Goal: Task Accomplishment & Management: Complete application form

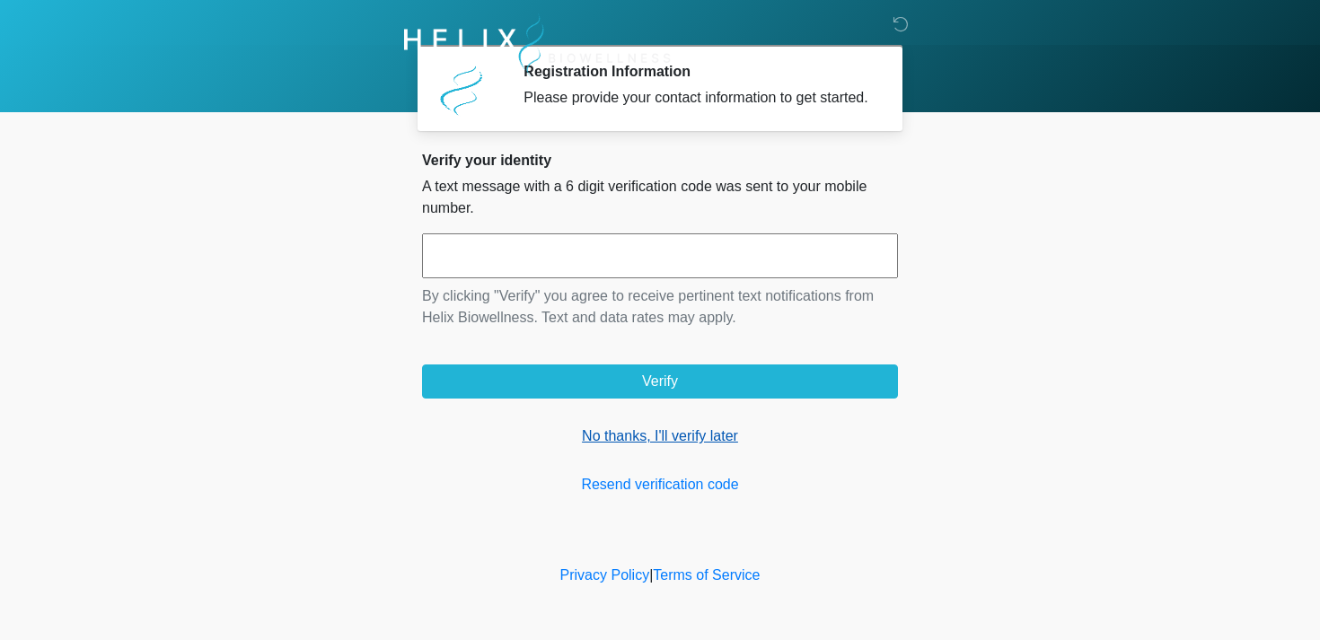
click at [627, 447] on link "No thanks, I'll verify later" at bounding box center [660, 436] width 476 height 22
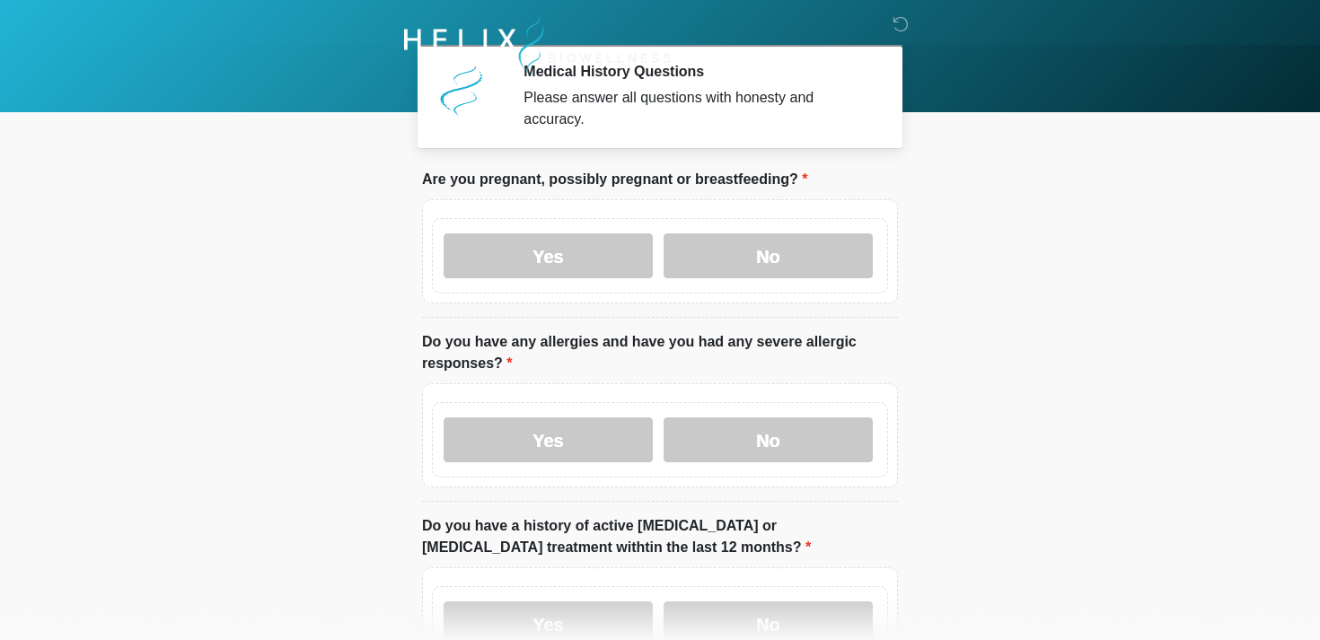
click at [728, 232] on div "Yes No" at bounding box center [660, 255] width 456 height 75
click at [735, 260] on label "No" at bounding box center [767, 255] width 209 height 45
click at [786, 440] on label "No" at bounding box center [767, 439] width 209 height 45
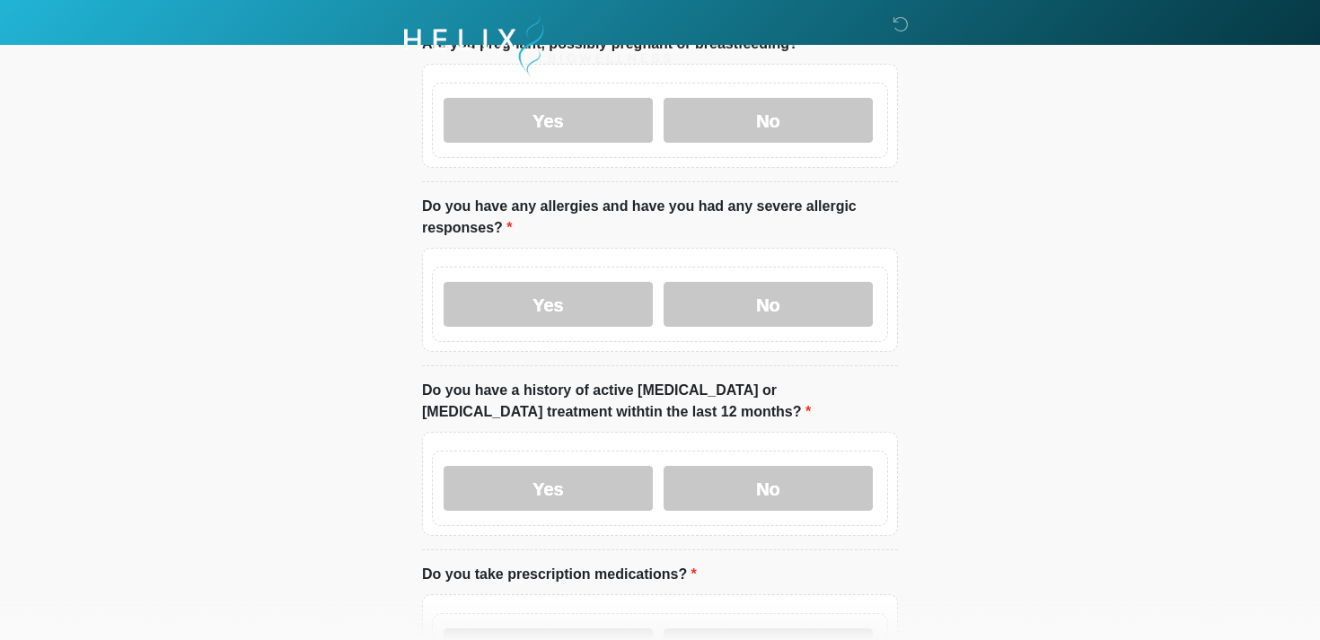
scroll to position [252, 0]
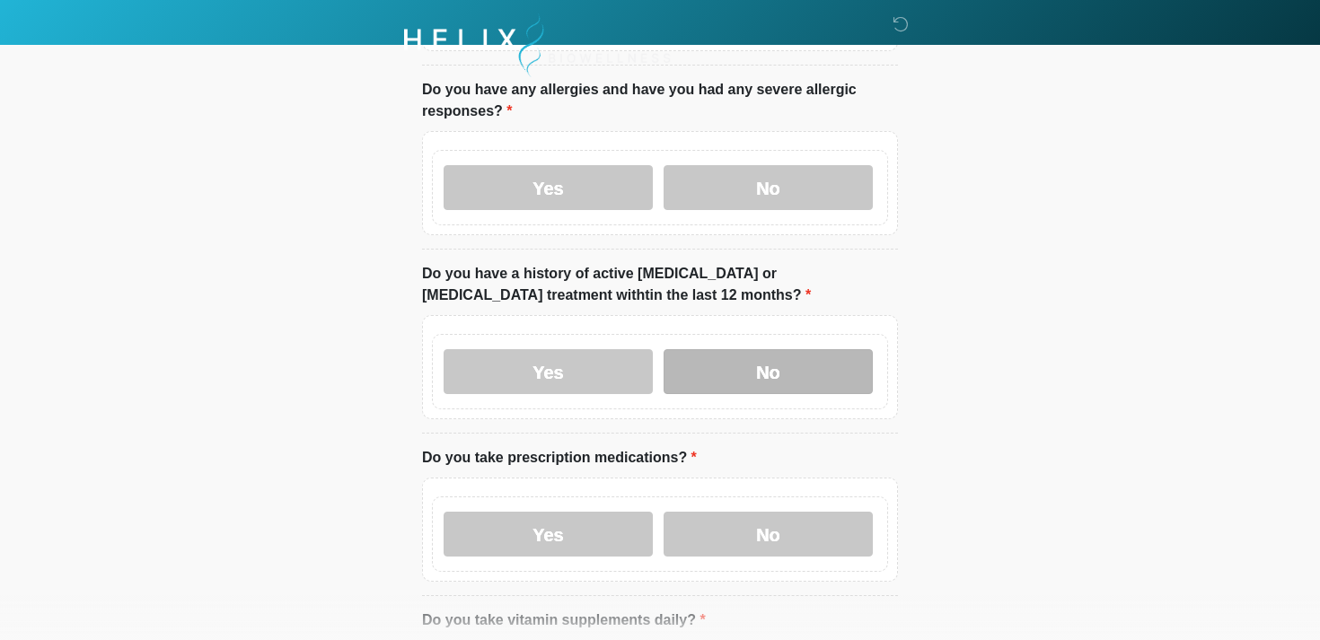
click at [723, 355] on label "No" at bounding box center [767, 371] width 209 height 45
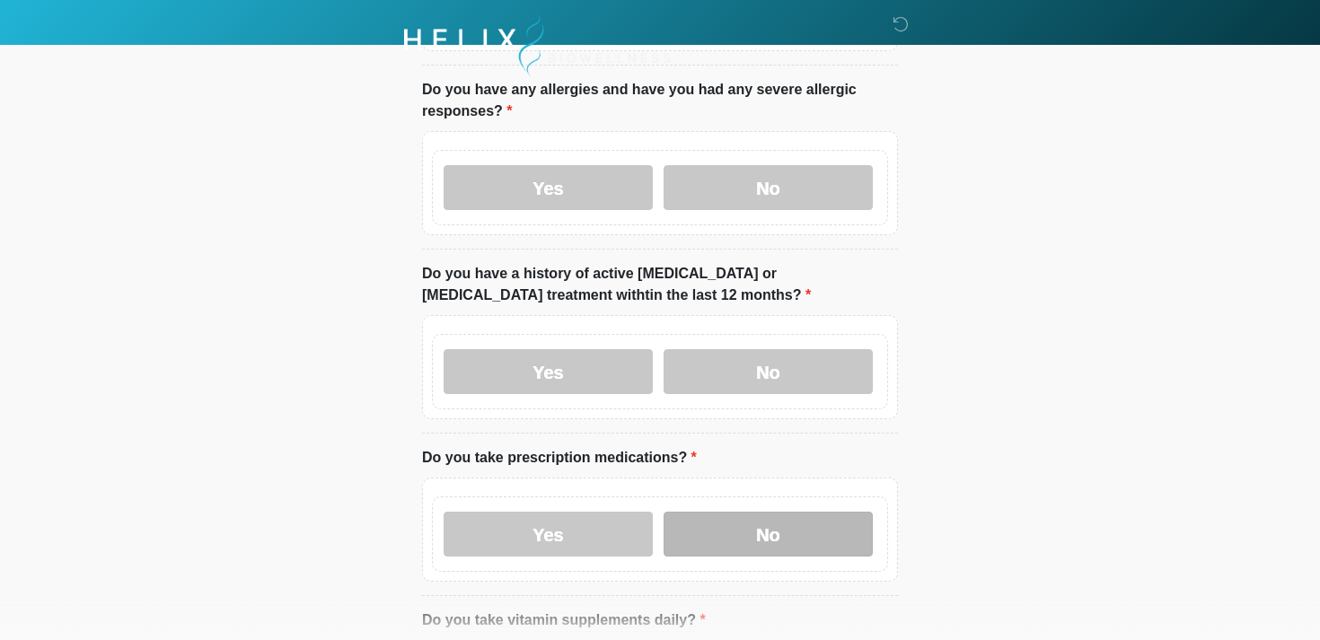
click at [728, 528] on label "No" at bounding box center [767, 534] width 209 height 45
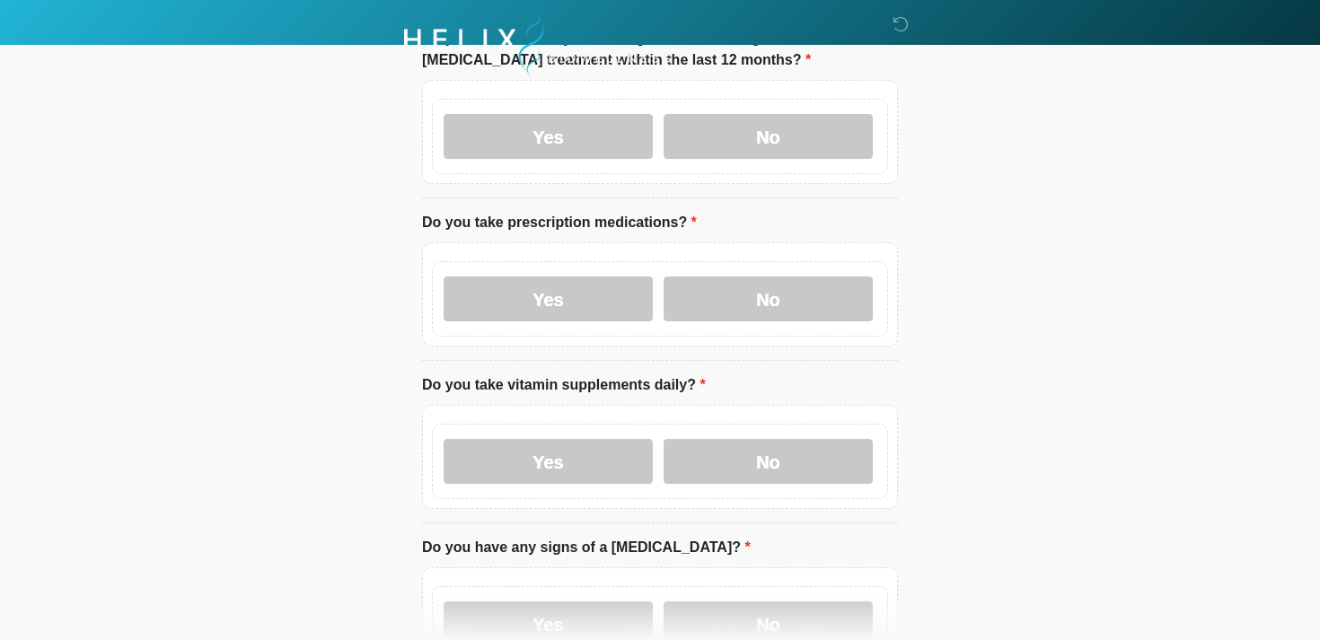
scroll to position [645, 0]
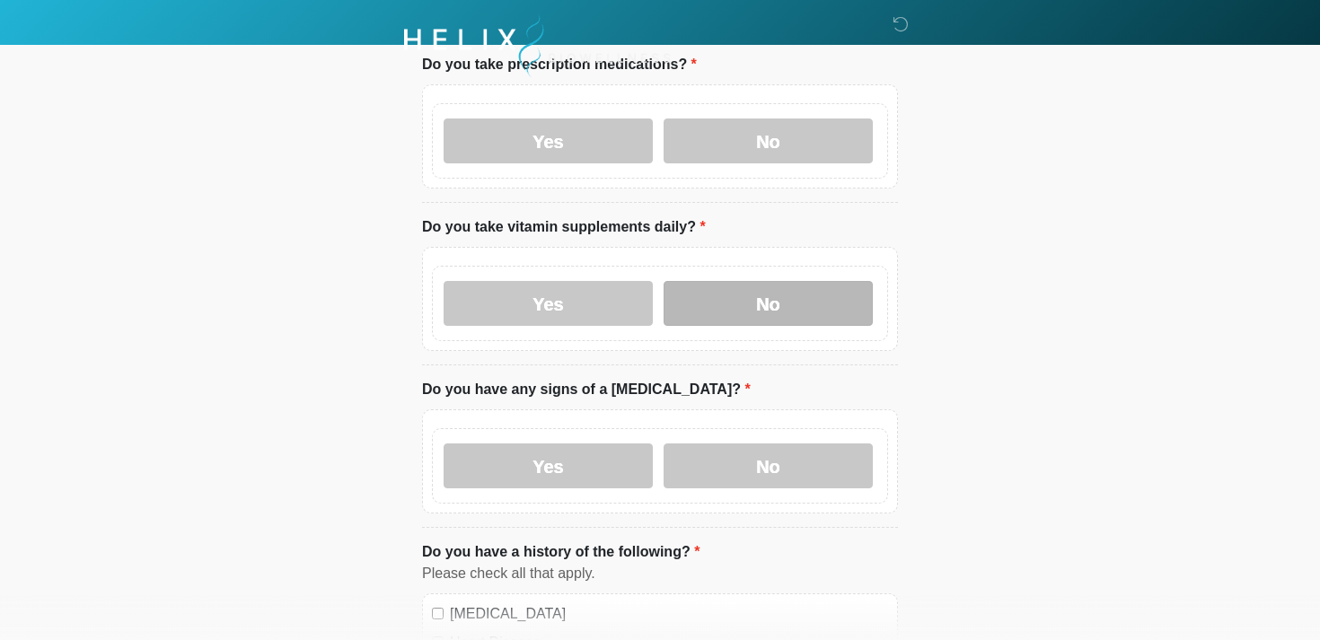
click at [751, 303] on label "No" at bounding box center [767, 303] width 209 height 45
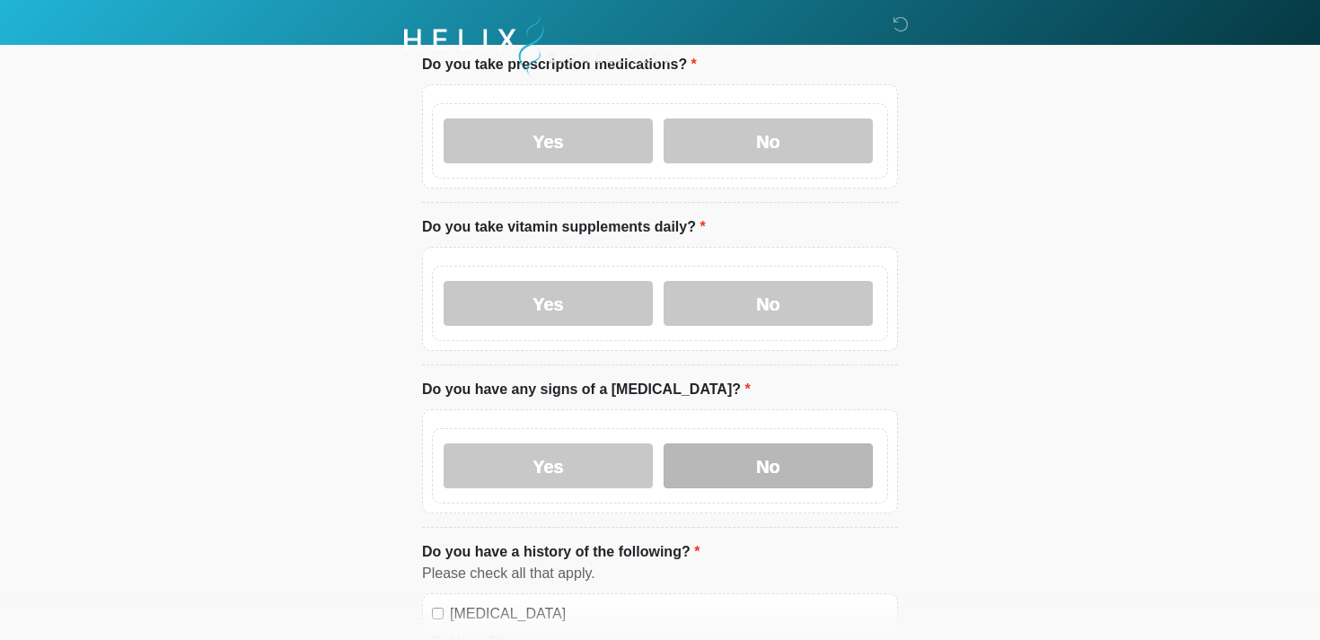
click at [715, 469] on label "No" at bounding box center [767, 465] width 209 height 45
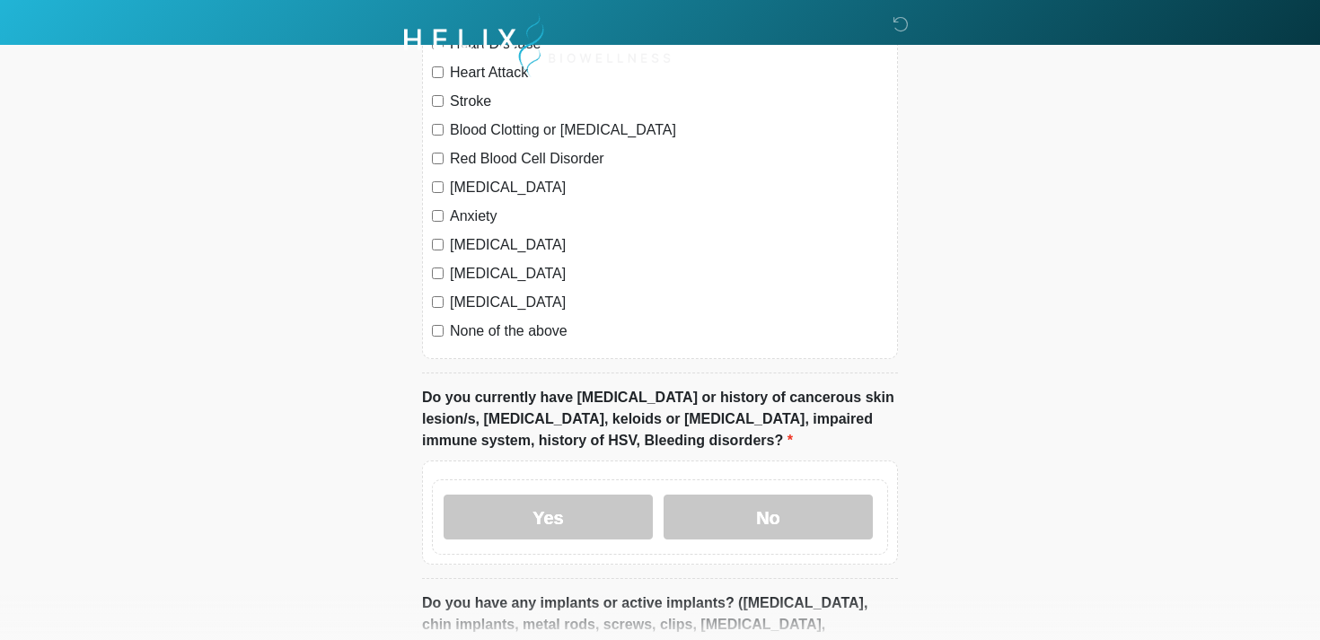
scroll to position [1282, 0]
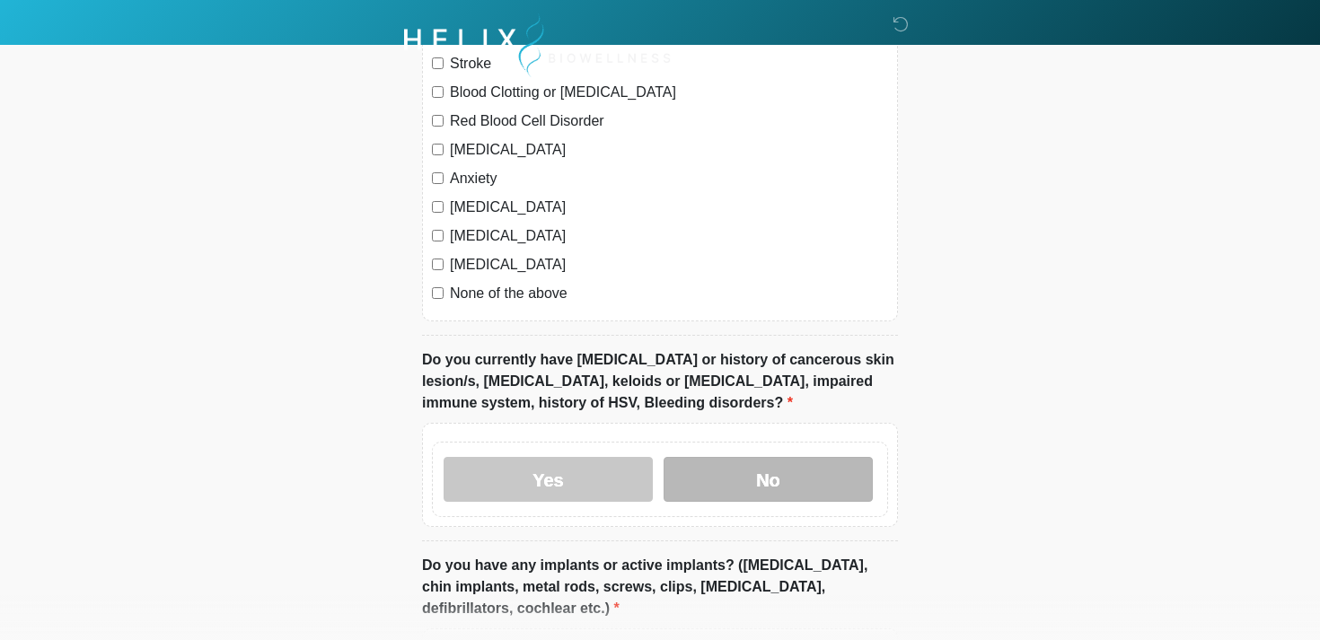
click at [723, 478] on label "No" at bounding box center [767, 479] width 209 height 45
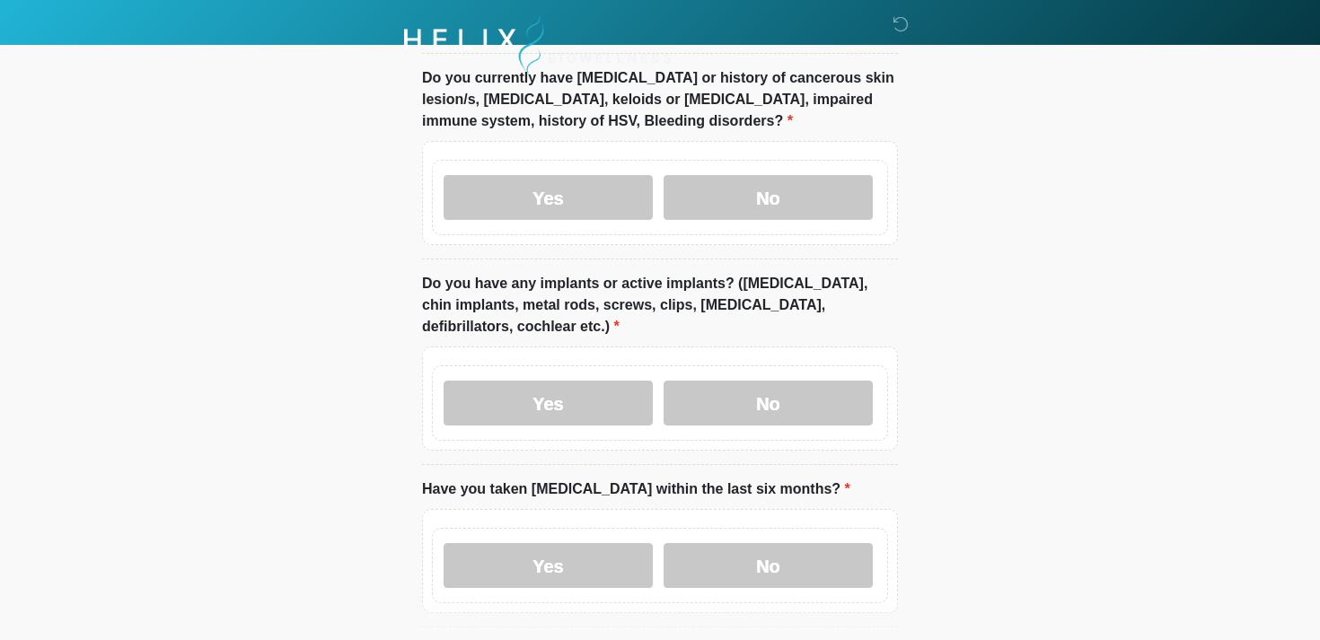
scroll to position [1624, 0]
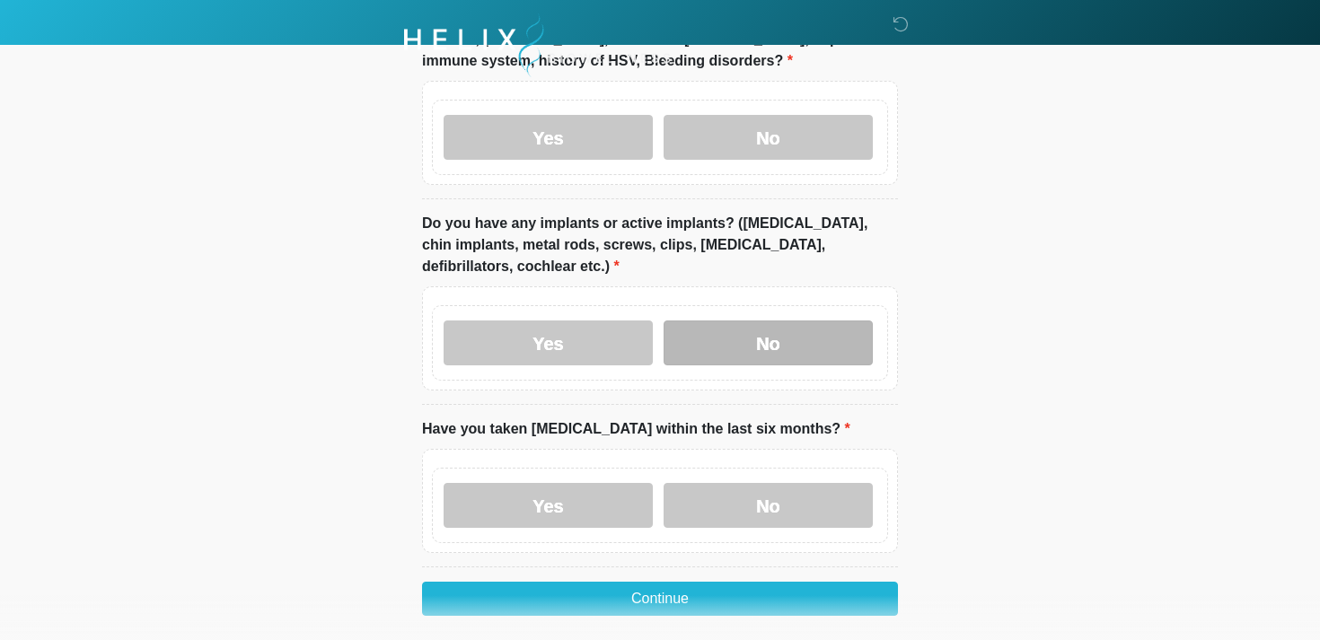
click at [736, 340] on label "No" at bounding box center [767, 342] width 209 height 45
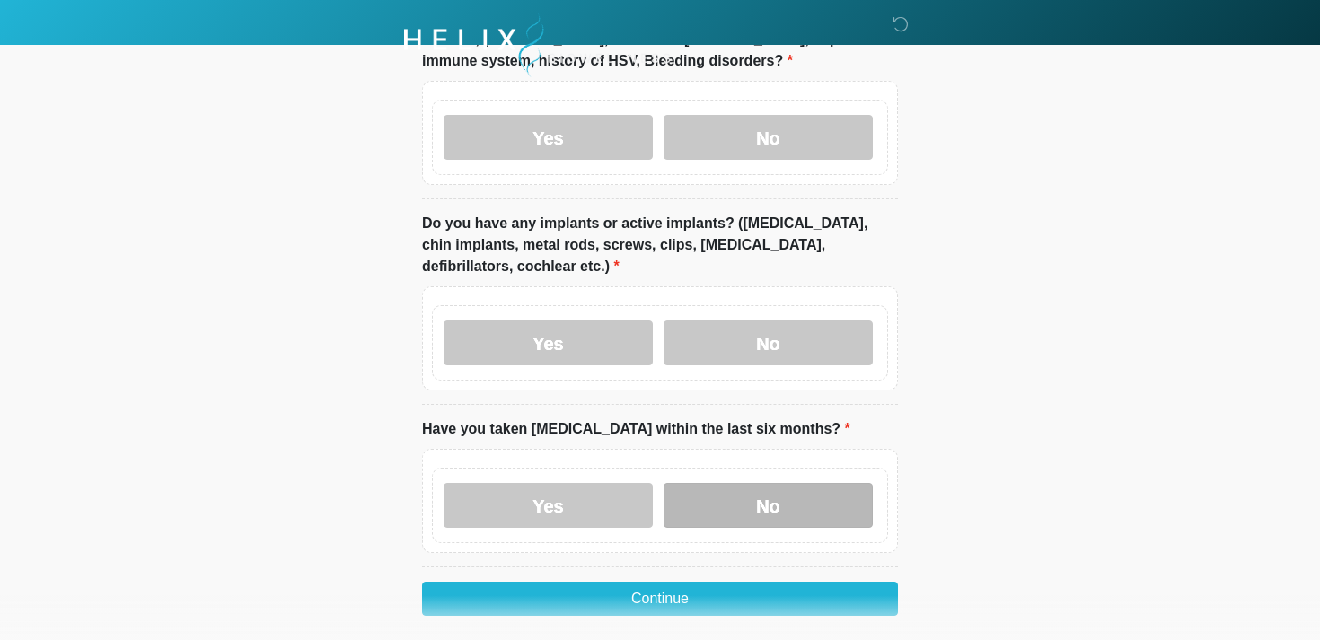
click at [720, 497] on label "No" at bounding box center [767, 505] width 209 height 45
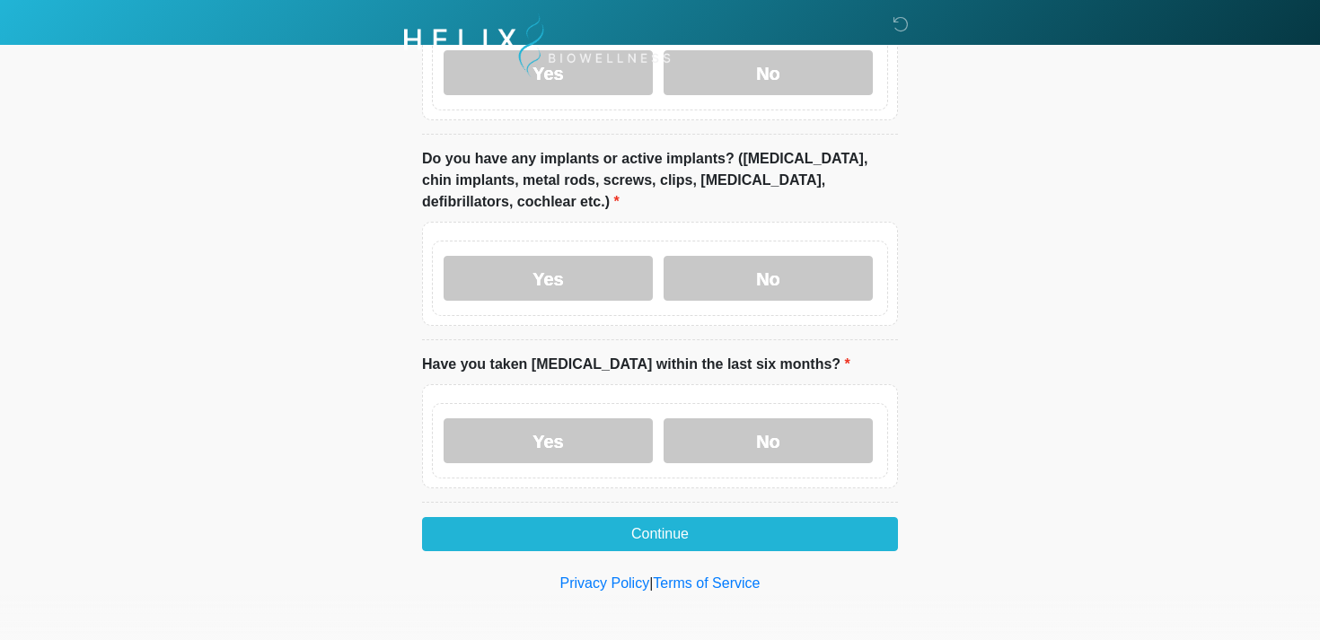
scroll to position [1692, 0]
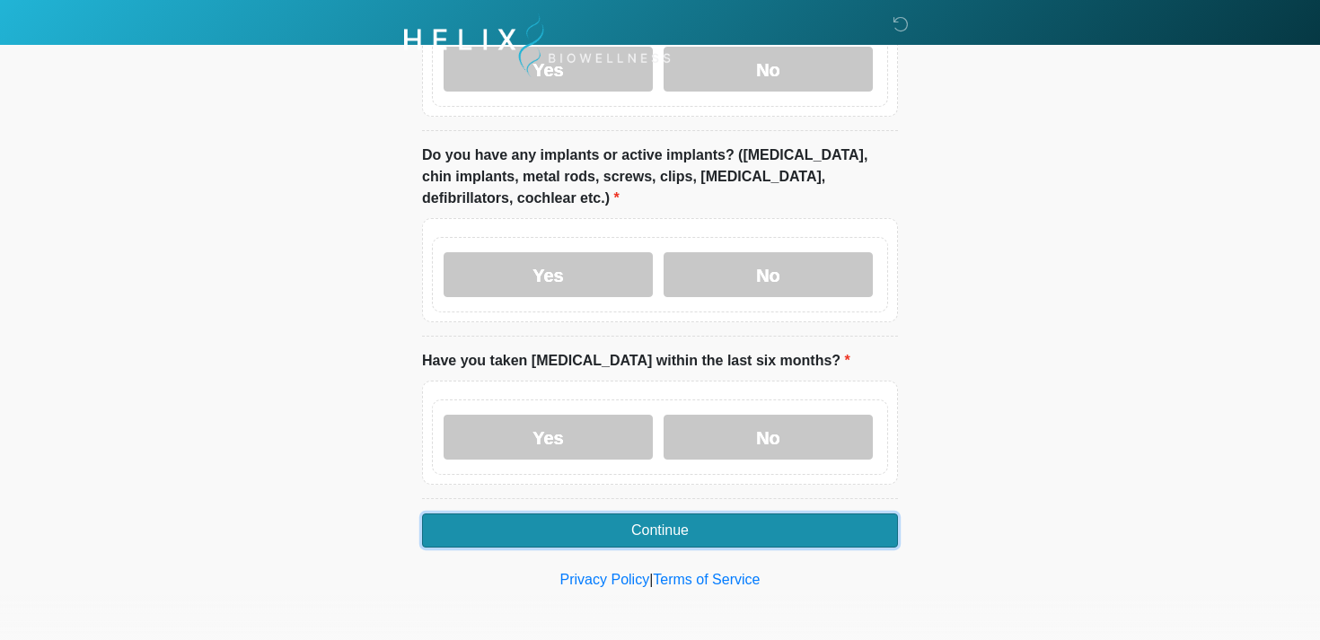
click at [628, 525] on button "Continue" at bounding box center [660, 530] width 476 height 34
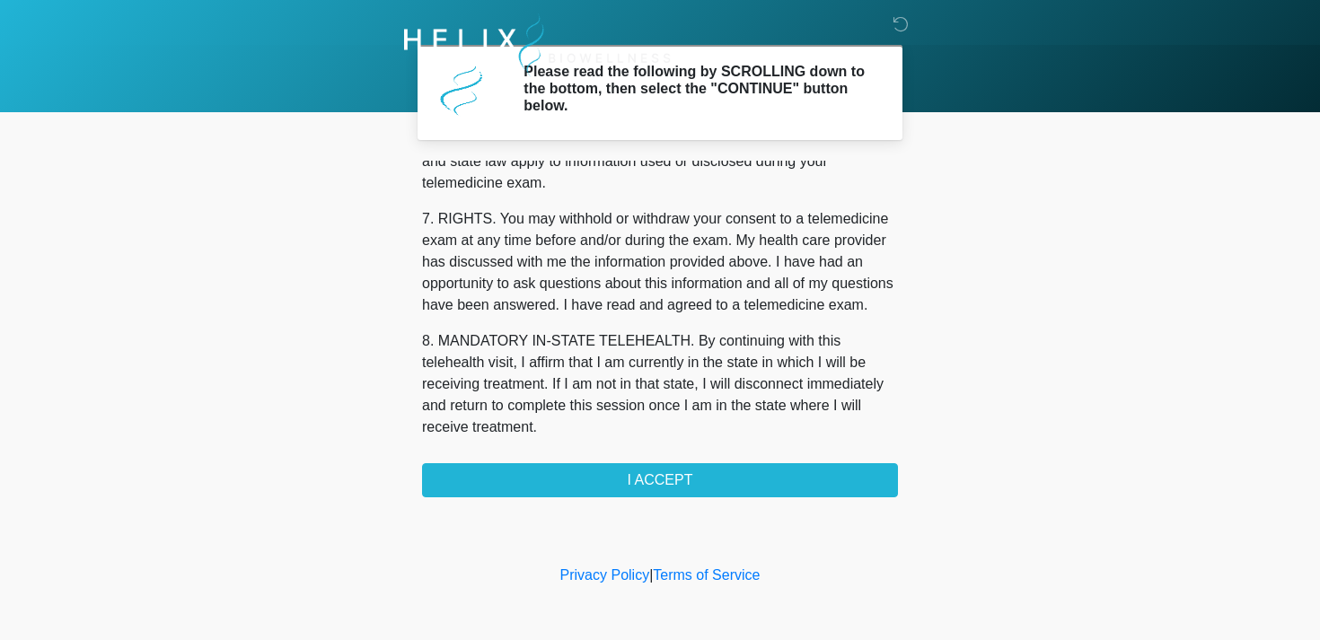
scroll to position [760, 0]
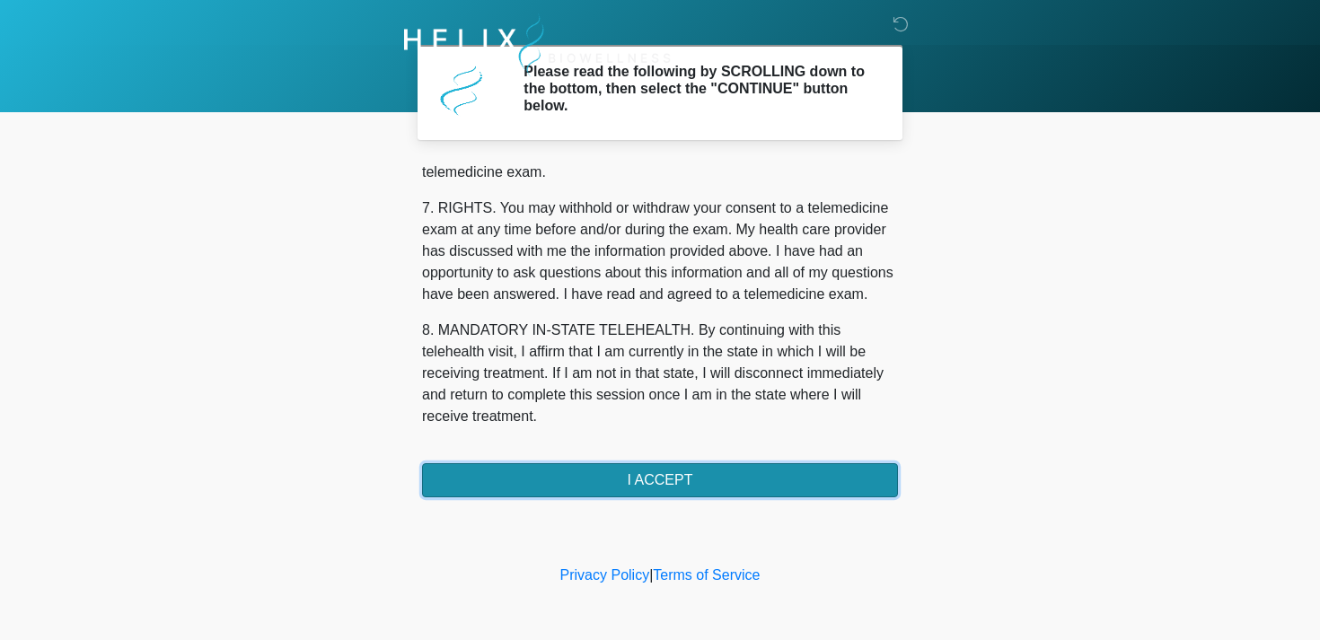
click at [571, 478] on button "I ACCEPT" at bounding box center [660, 480] width 476 height 34
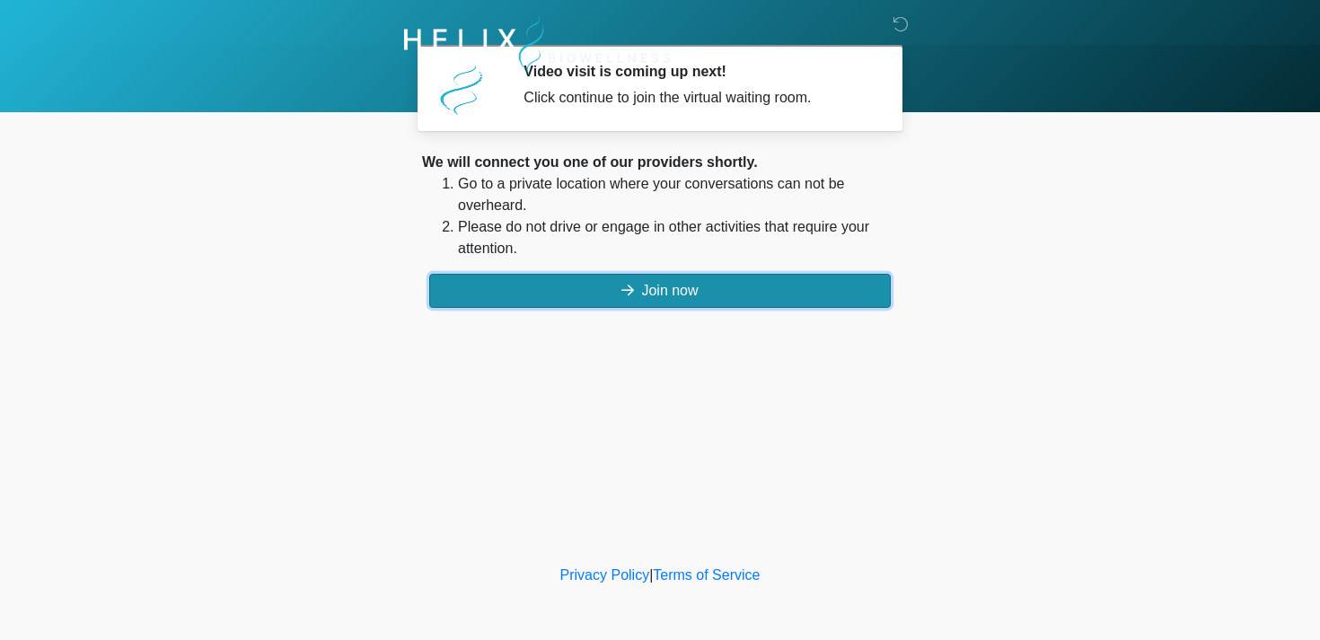
click at [568, 294] on button "Join now" at bounding box center [659, 291] width 461 height 34
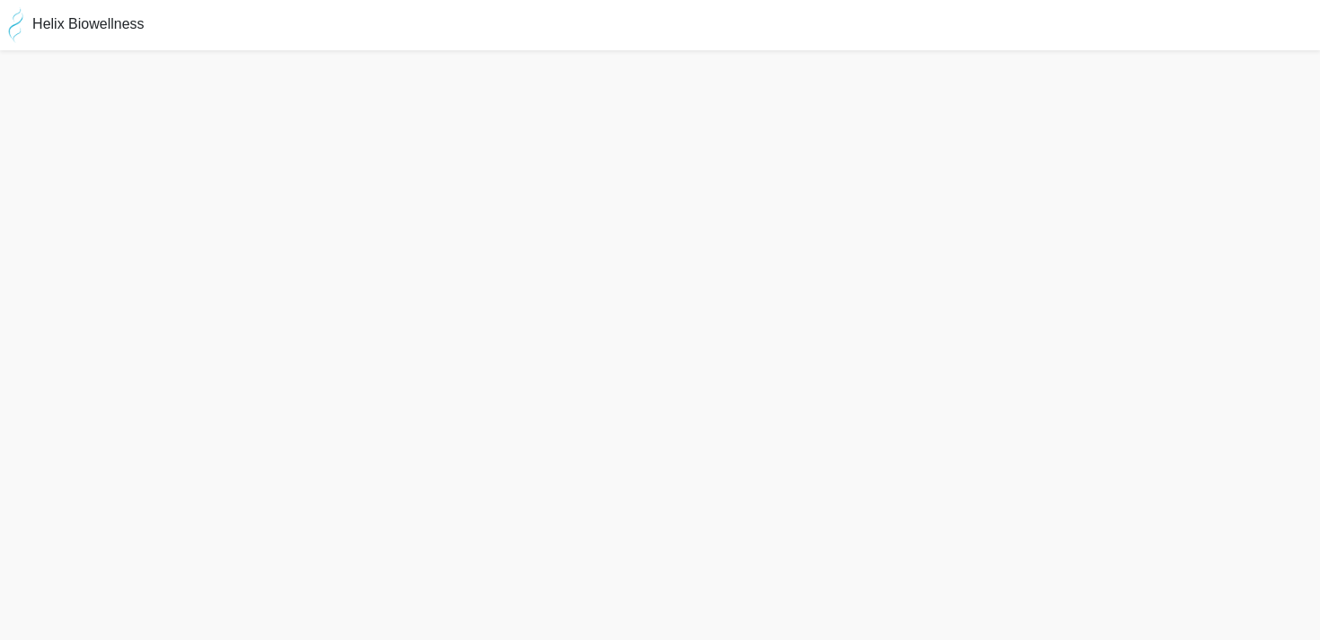
scroll to position [5, 0]
